Goal: Transaction & Acquisition: Purchase product/service

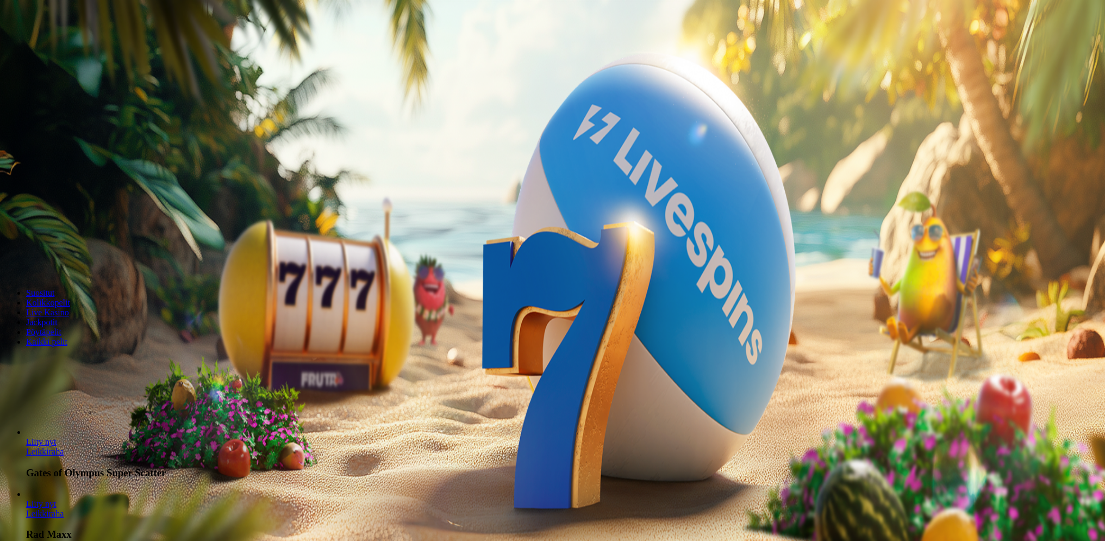
click at [57, 260] on span "Talleta ja pelaa" at bounding box center [33, 264] width 48 height 8
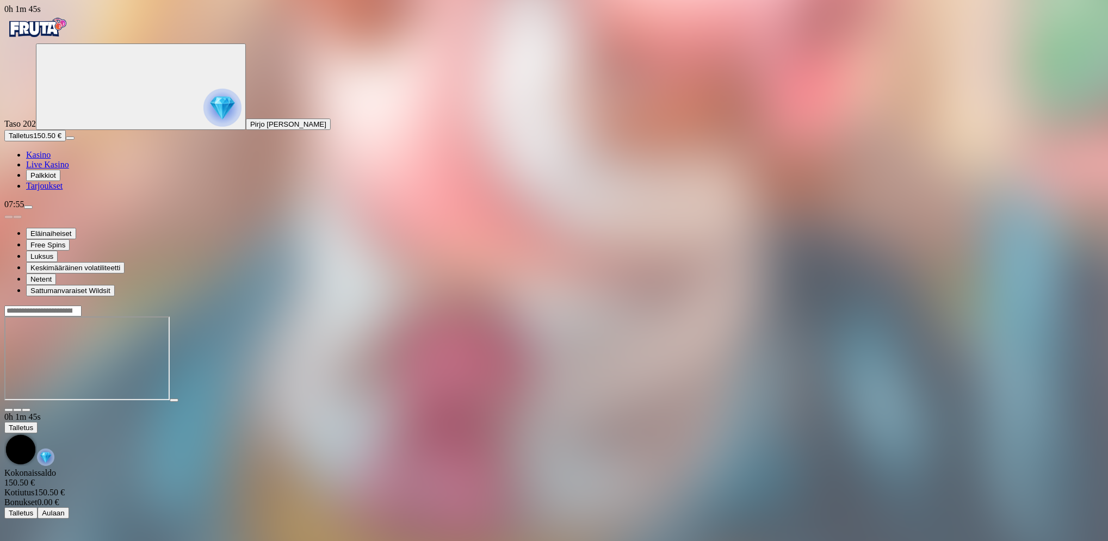
click at [66, 141] on button "Talletus 150.50 €" at bounding box center [34, 135] width 61 height 11
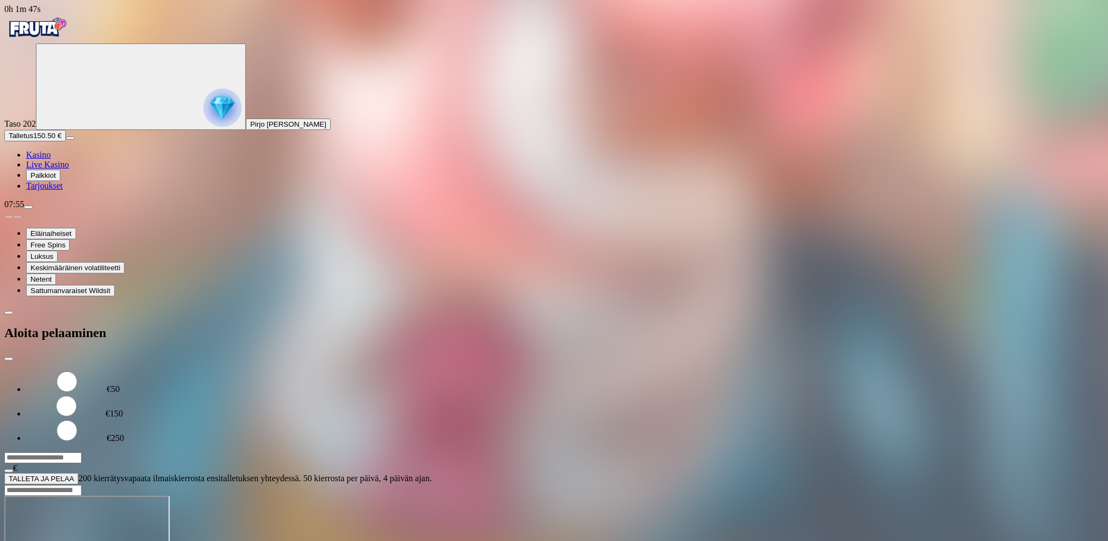
click at [74, 475] on span "TALLETA JA PELAA" at bounding box center [41, 479] width 65 height 8
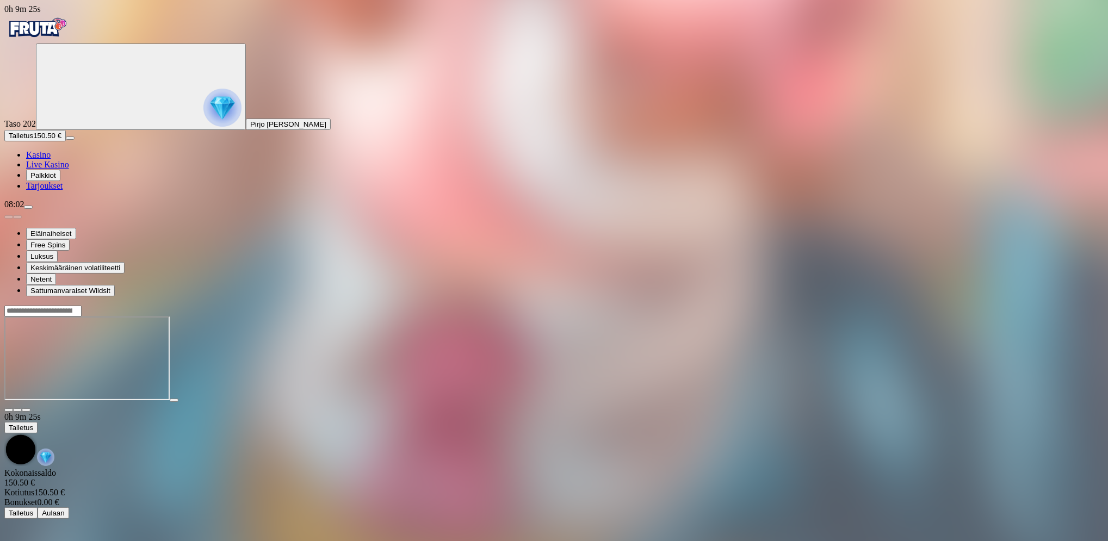
click at [28, 207] on span "menu icon" at bounding box center [28, 207] width 0 height 0
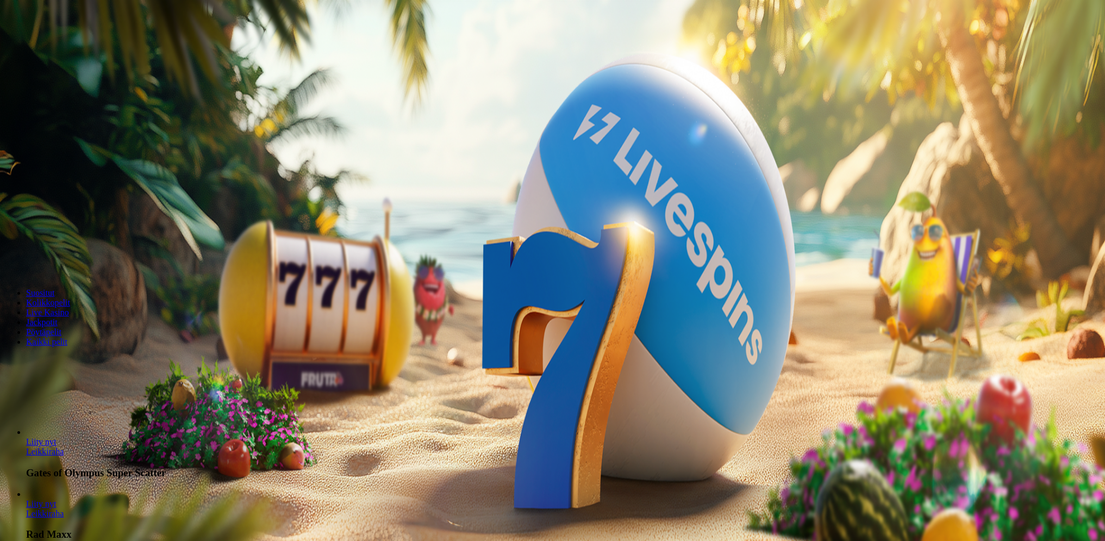
click at [61, 258] on button "Talleta ja pelaa" at bounding box center [32, 263] width 57 height 11
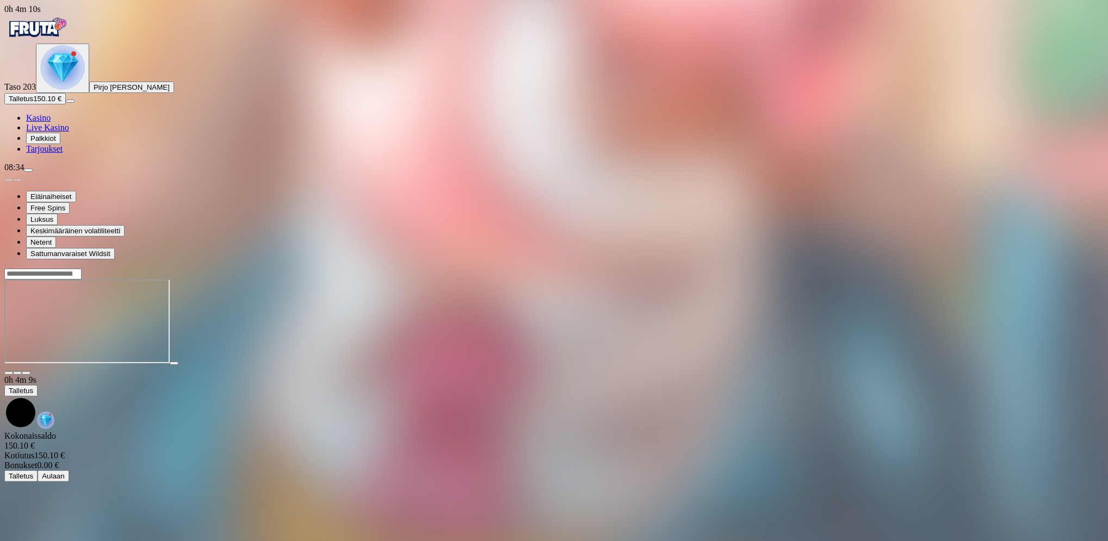
click at [66, 104] on button "Talletus 150.10 €" at bounding box center [34, 98] width 61 height 11
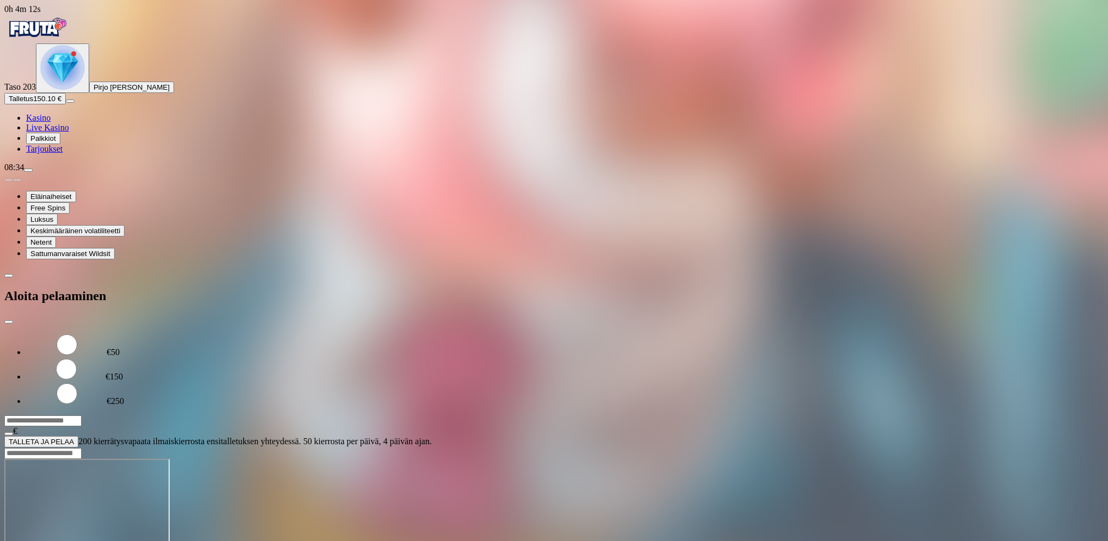
click at [78, 436] on button "TALLETA JA PELAA" at bounding box center [41, 441] width 74 height 11
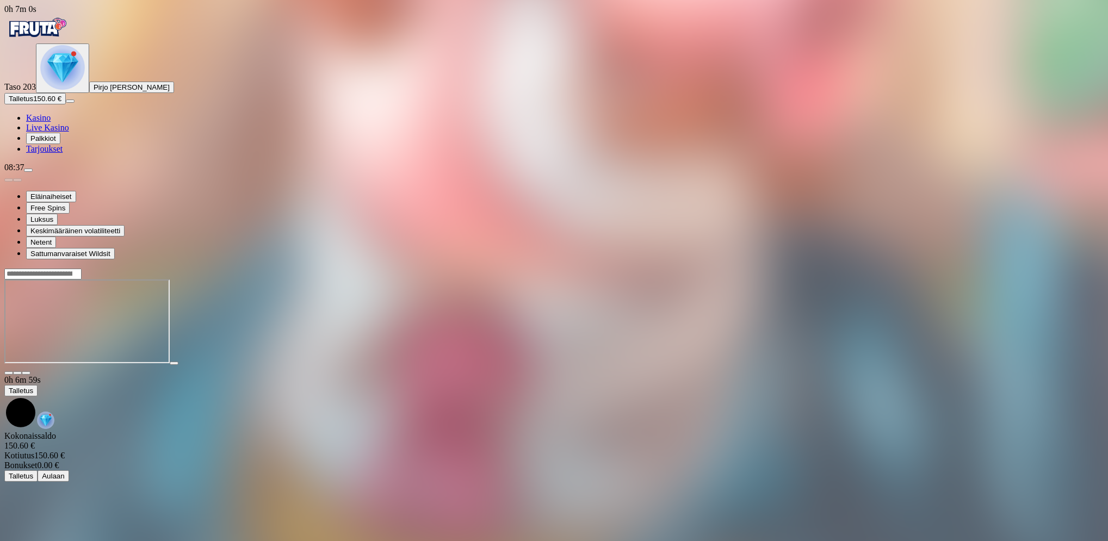
click at [28, 170] on span "menu icon" at bounding box center [28, 170] width 0 height 0
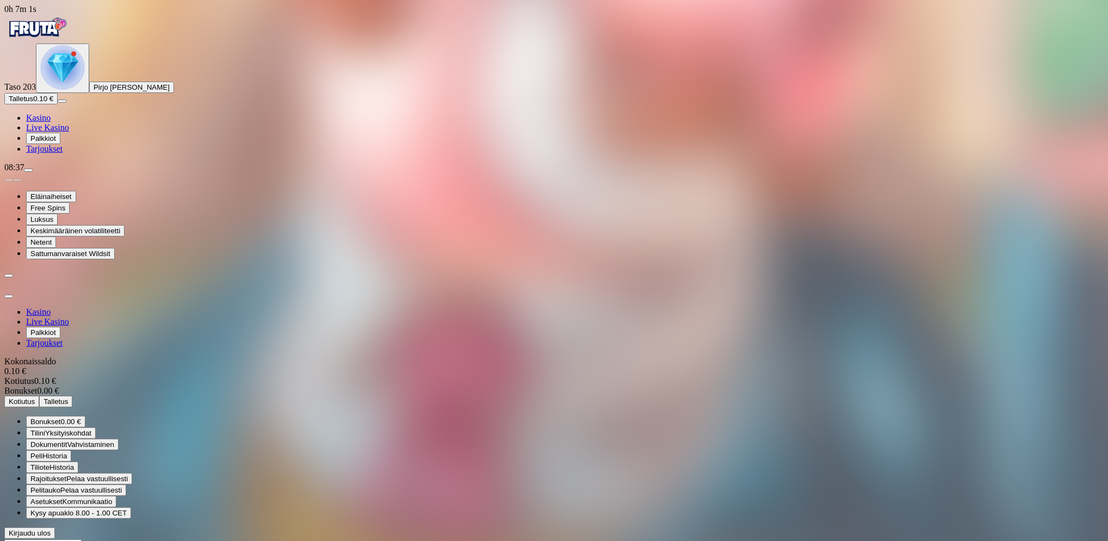
click at [28, 170] on span "menu icon" at bounding box center [28, 170] width 0 height 0
click at [51, 529] on span "Kirjaudu ulos" at bounding box center [30, 533] width 42 height 8
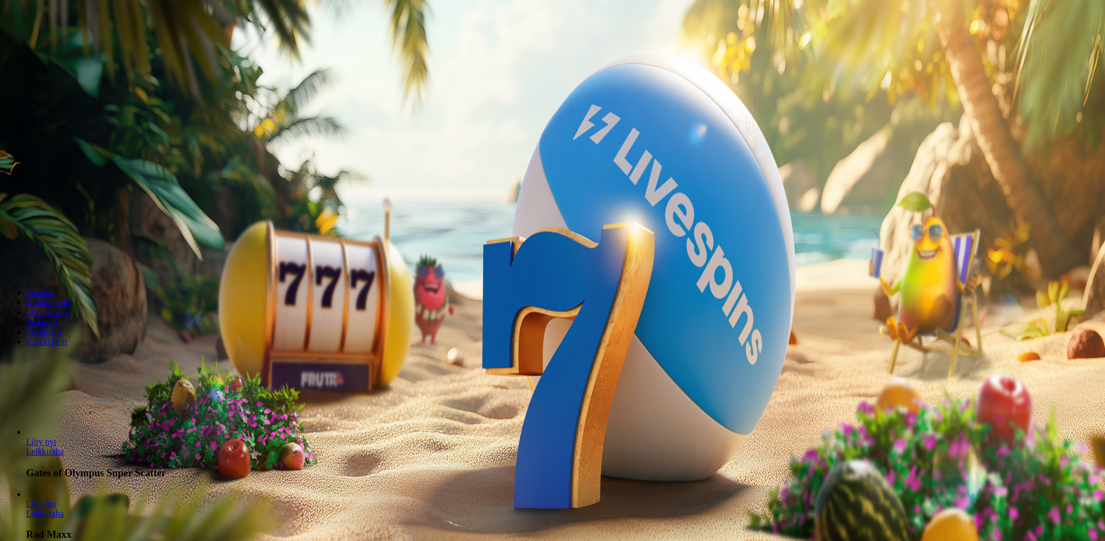
click at [61, 258] on button "Talleta ja pelaa" at bounding box center [32, 263] width 57 height 11
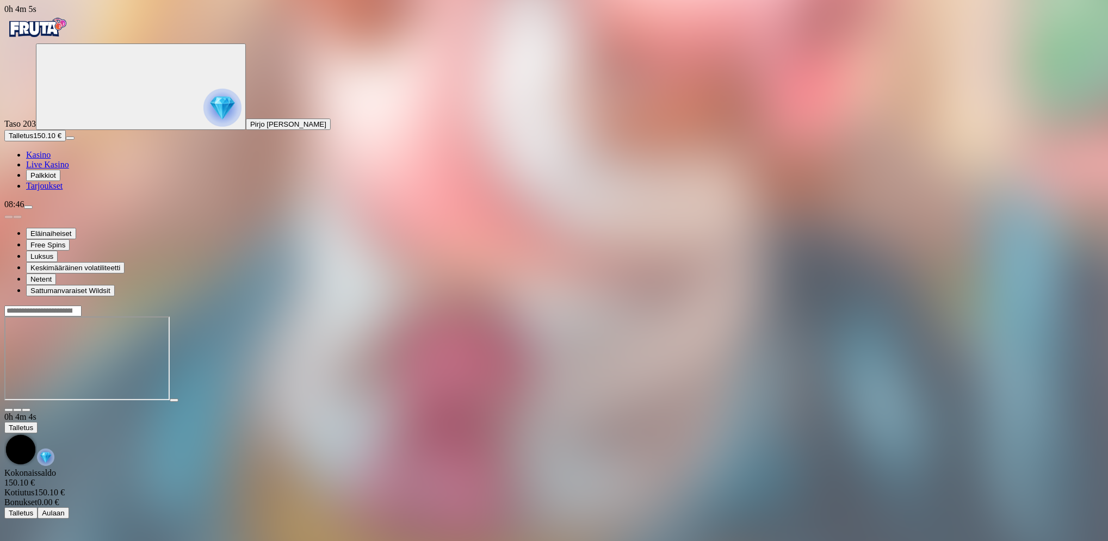
click at [66, 141] on button "Talletus 150.10 €" at bounding box center [34, 135] width 61 height 11
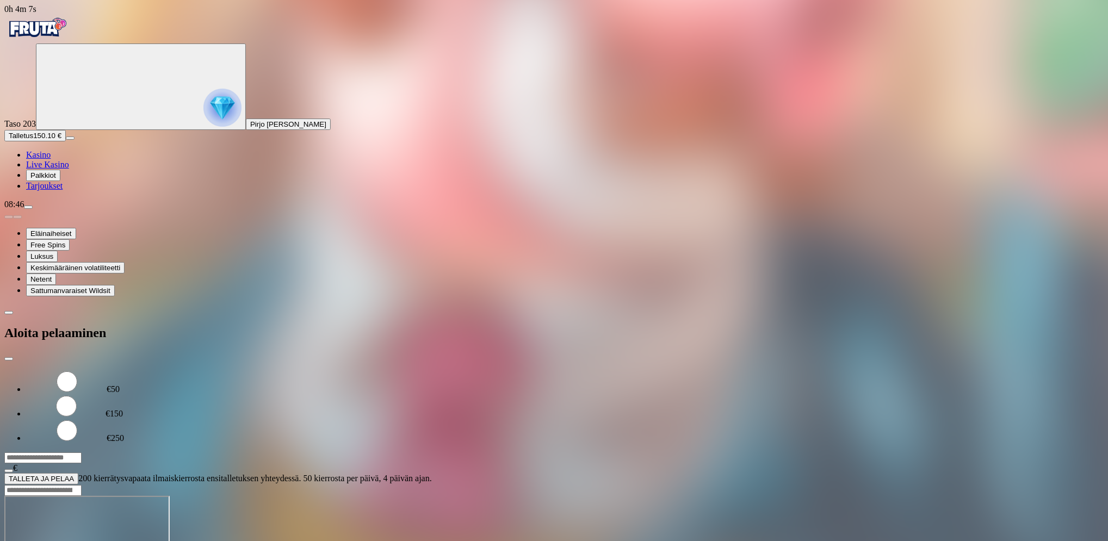
click at [78, 473] on button "TALLETA JA PELAA" at bounding box center [41, 478] width 74 height 11
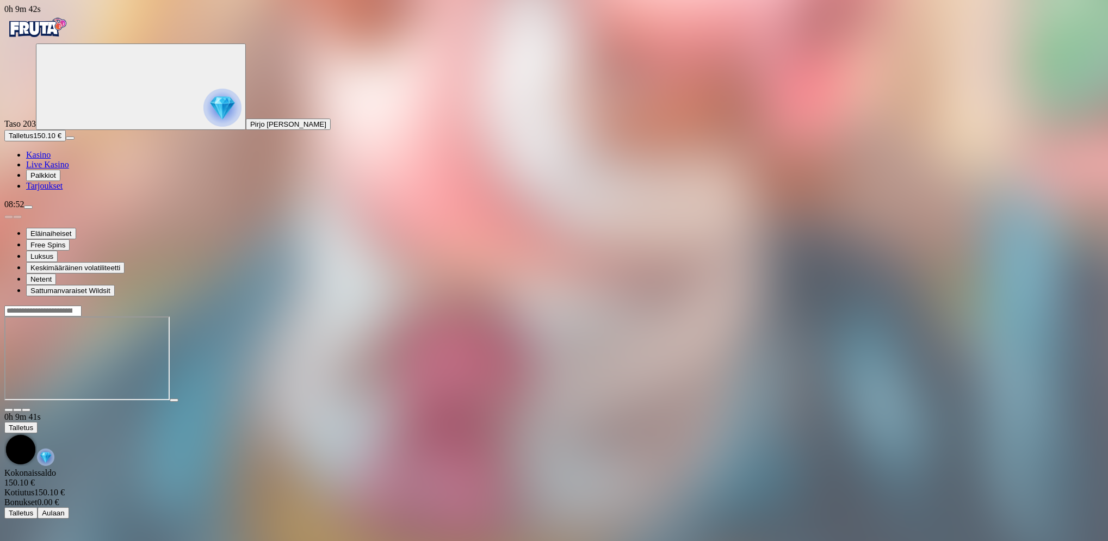
click at [28, 207] on span "menu icon" at bounding box center [28, 207] width 0 height 0
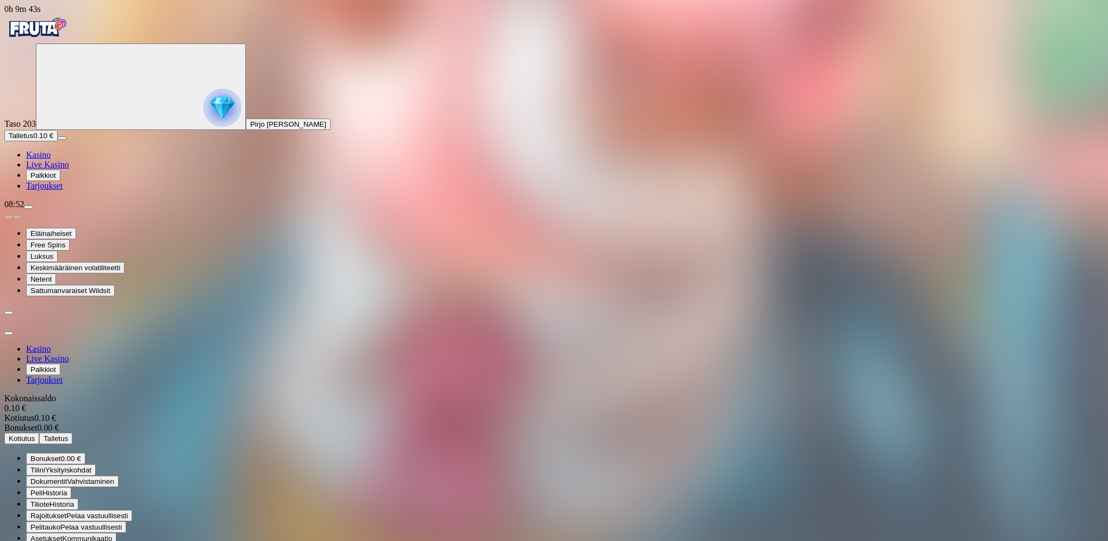
click at [33, 140] on span "Talletus" at bounding box center [21, 136] width 24 height 8
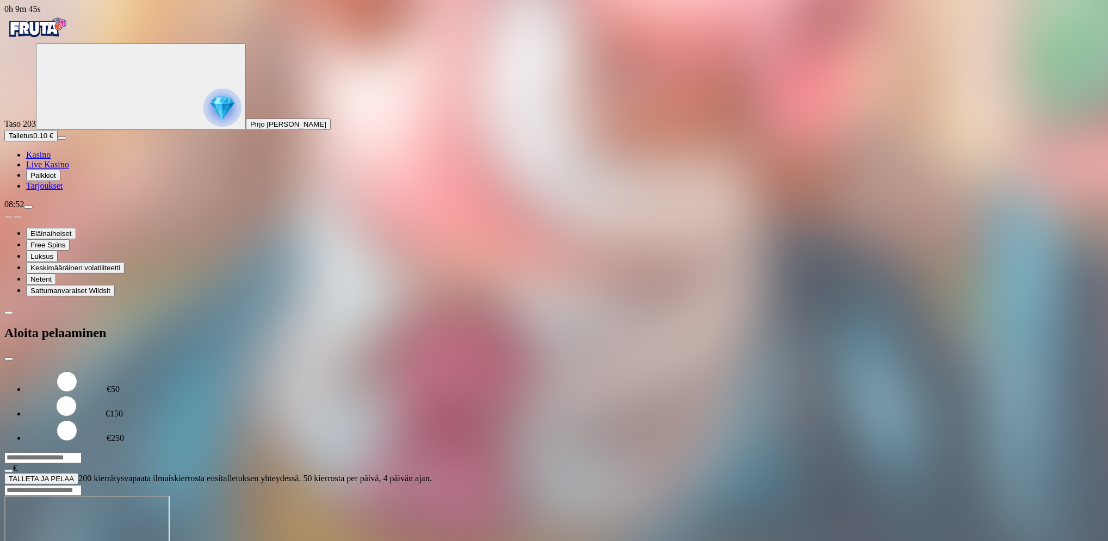
click at [78, 473] on button "TALLETA JA PELAA" at bounding box center [41, 478] width 74 height 11
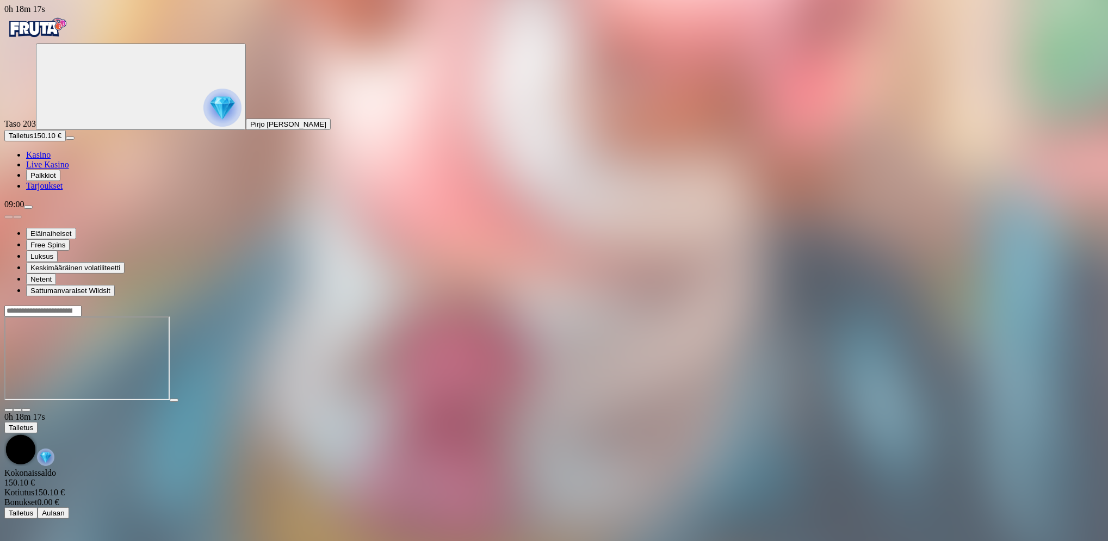
click at [28, 207] on span "menu icon" at bounding box center [28, 207] width 0 height 0
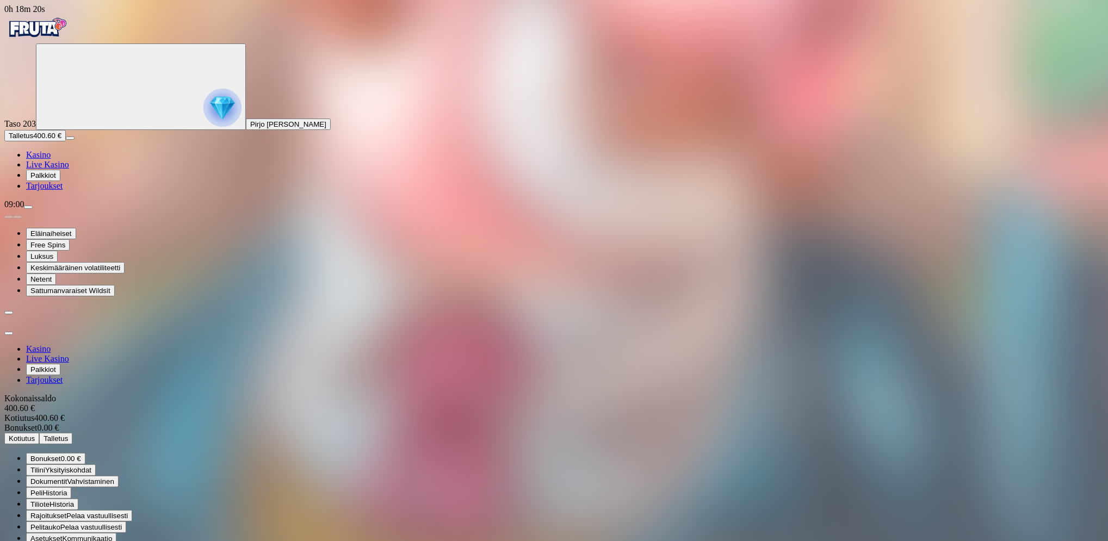
click at [35, 434] on span "Kotiutus" at bounding box center [22, 438] width 26 height 8
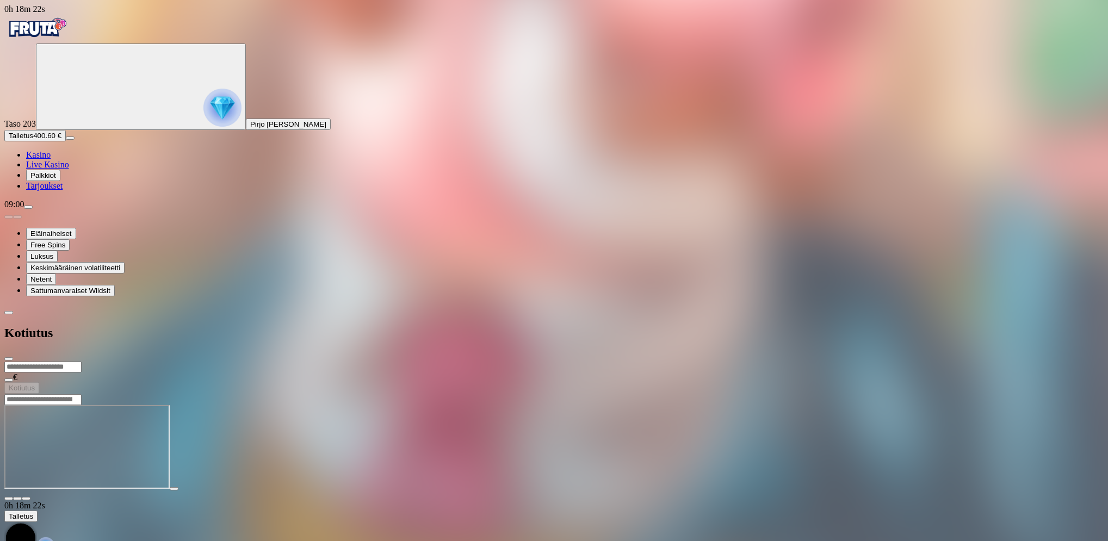
click at [82, 362] on input "number" at bounding box center [42, 367] width 77 height 11
type input "***"
click at [39, 382] on button "Kotiutus" at bounding box center [21, 387] width 35 height 11
click at [28, 207] on span "menu icon" at bounding box center [28, 207] width 0 height 0
